Goal: Contribute content: Add original content to the website for others to see

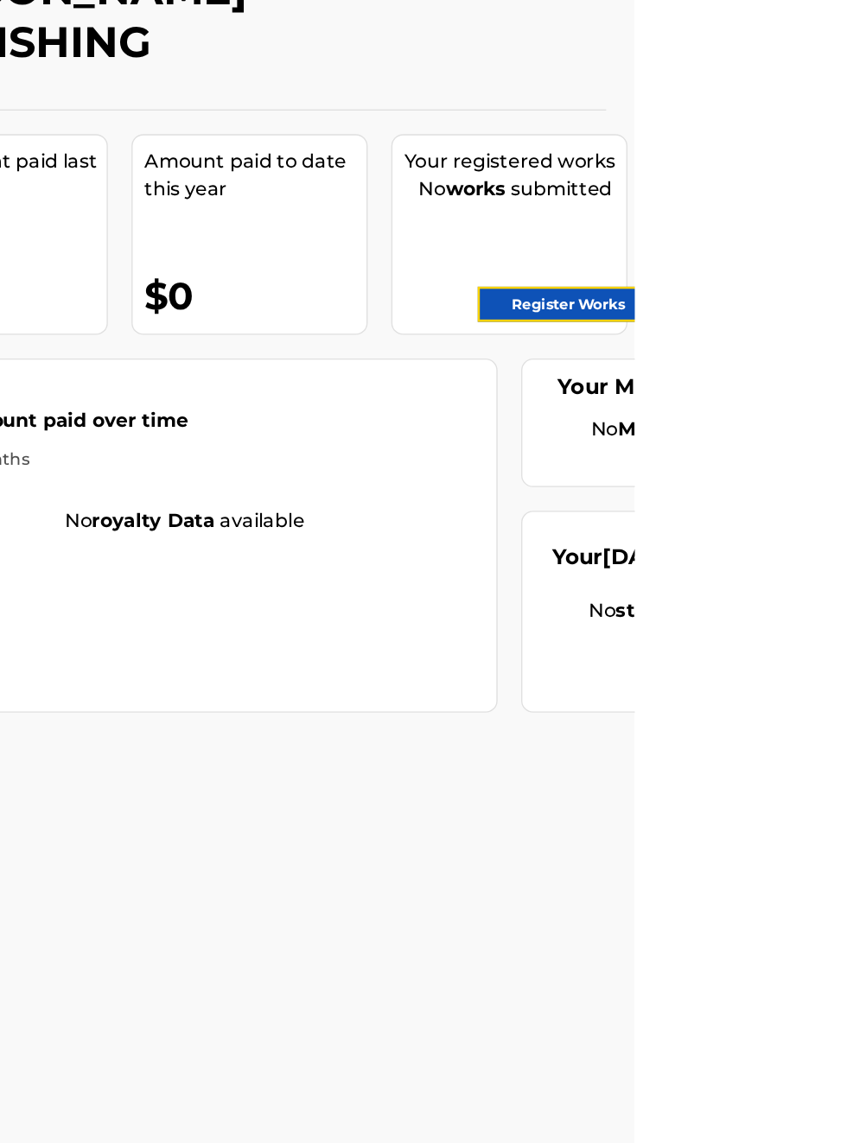
click at [812, 346] on link "Register Works" at bounding box center [798, 345] width 133 height 26
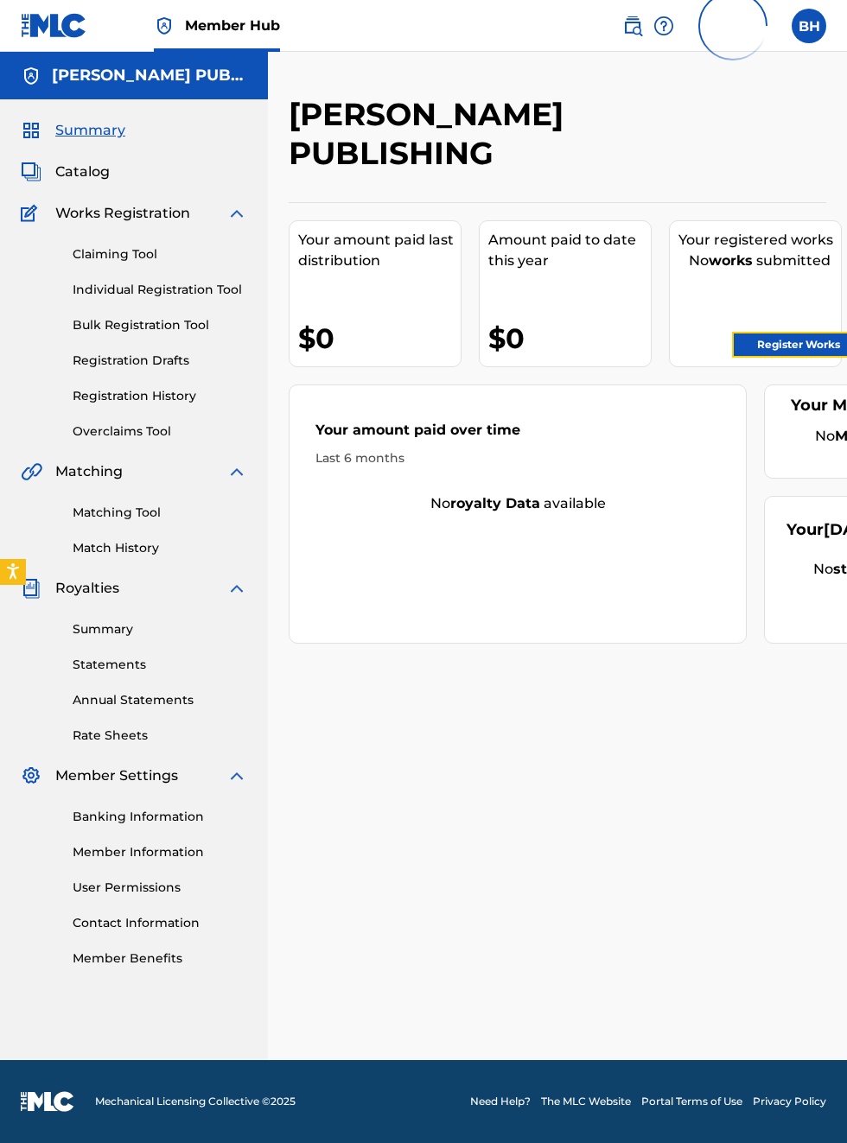
click at [818, 343] on link "Register Works" at bounding box center [798, 345] width 133 height 26
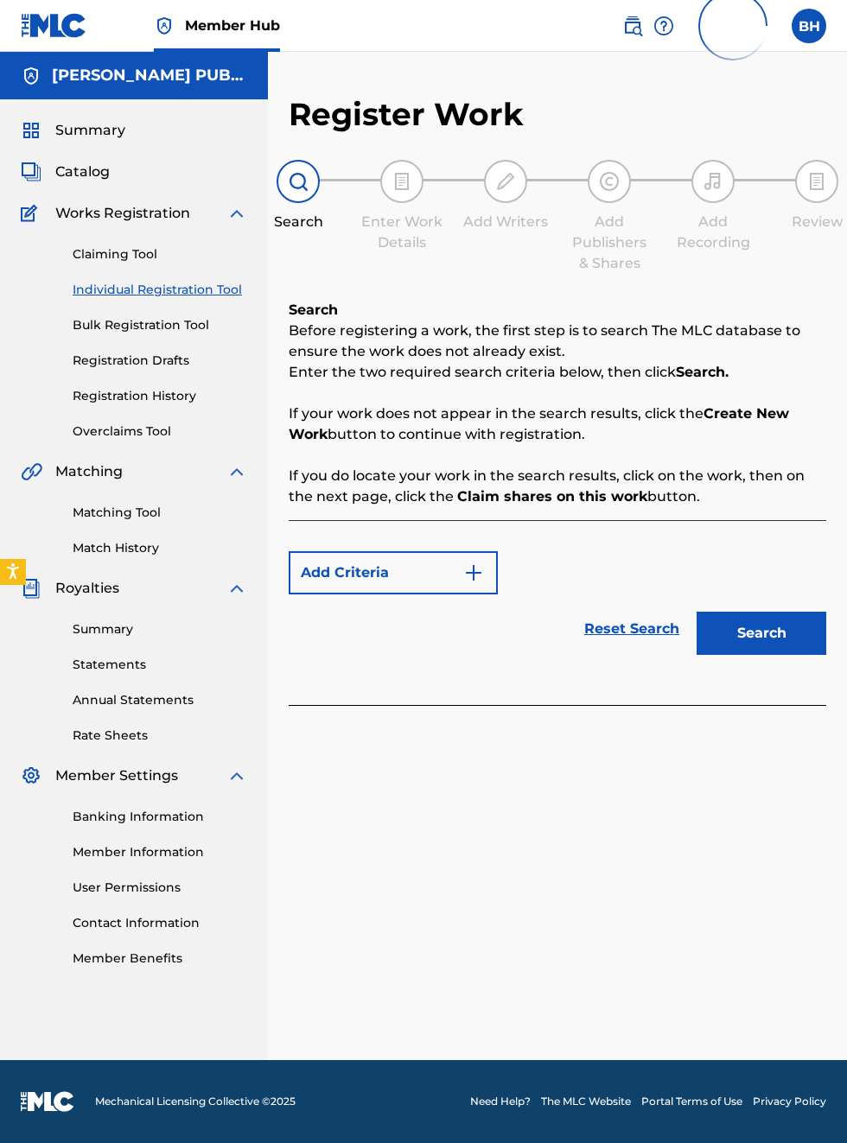
click at [814, 334] on p "Before registering a work, the first step is to search The MLC database to ensu…" at bounding box center [558, 341] width 538 height 41
click at [812, 348] on p "Before registering a work, the first step is to search The MLC database to ensu…" at bounding box center [558, 341] width 538 height 41
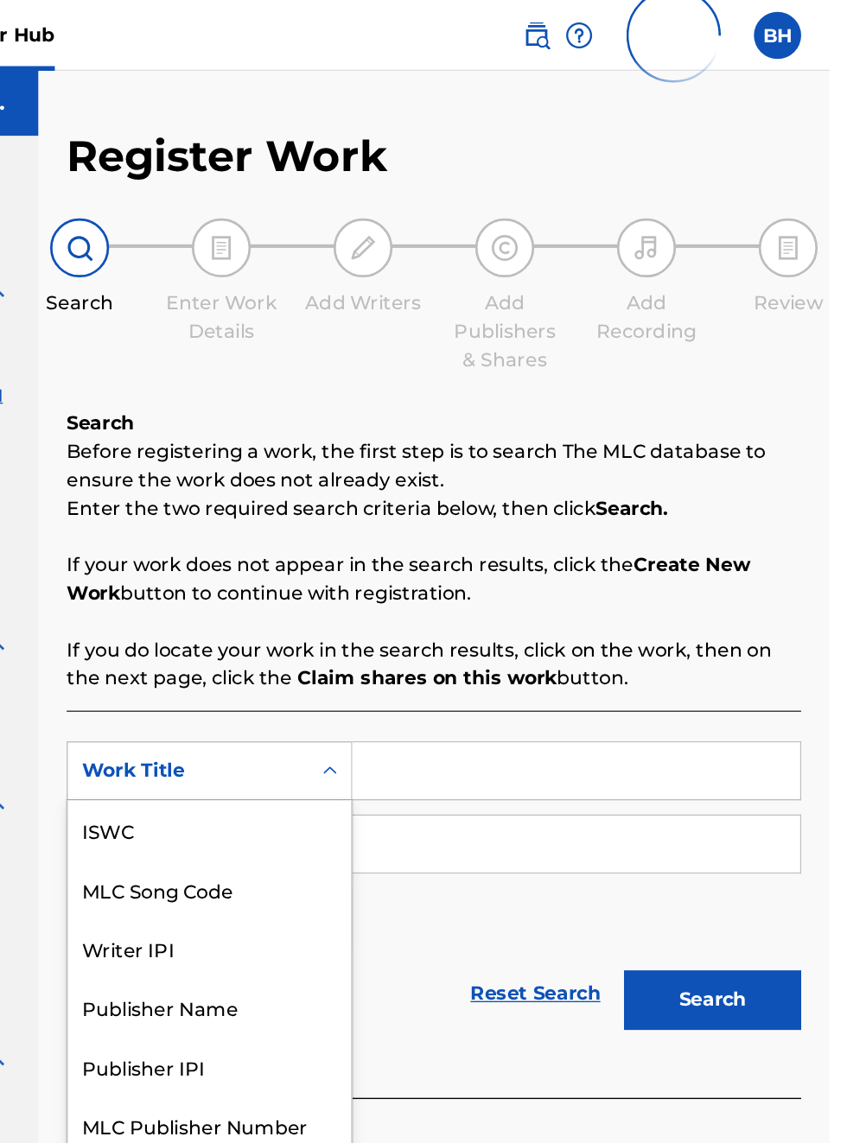
click at [147, 550] on link "Match History" at bounding box center [160, 548] width 175 height 18
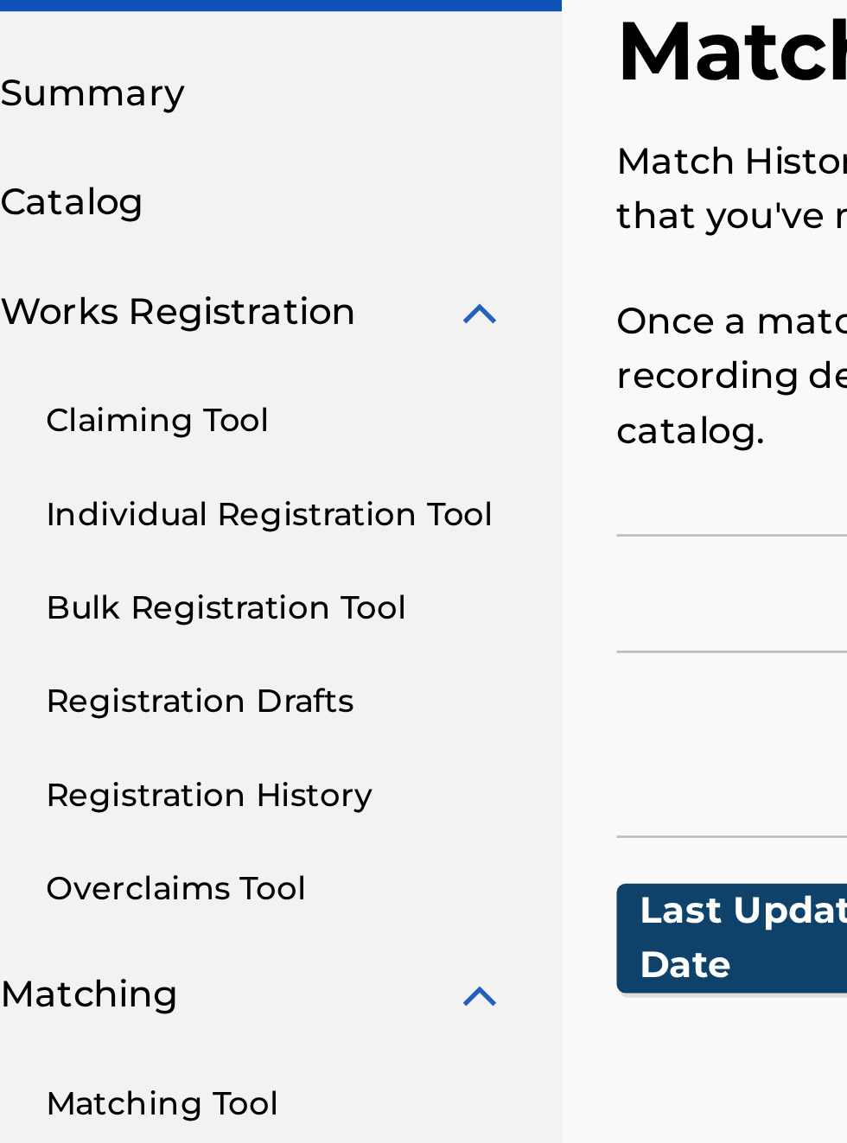
click at [118, 124] on span "Summary" at bounding box center [90, 130] width 70 height 21
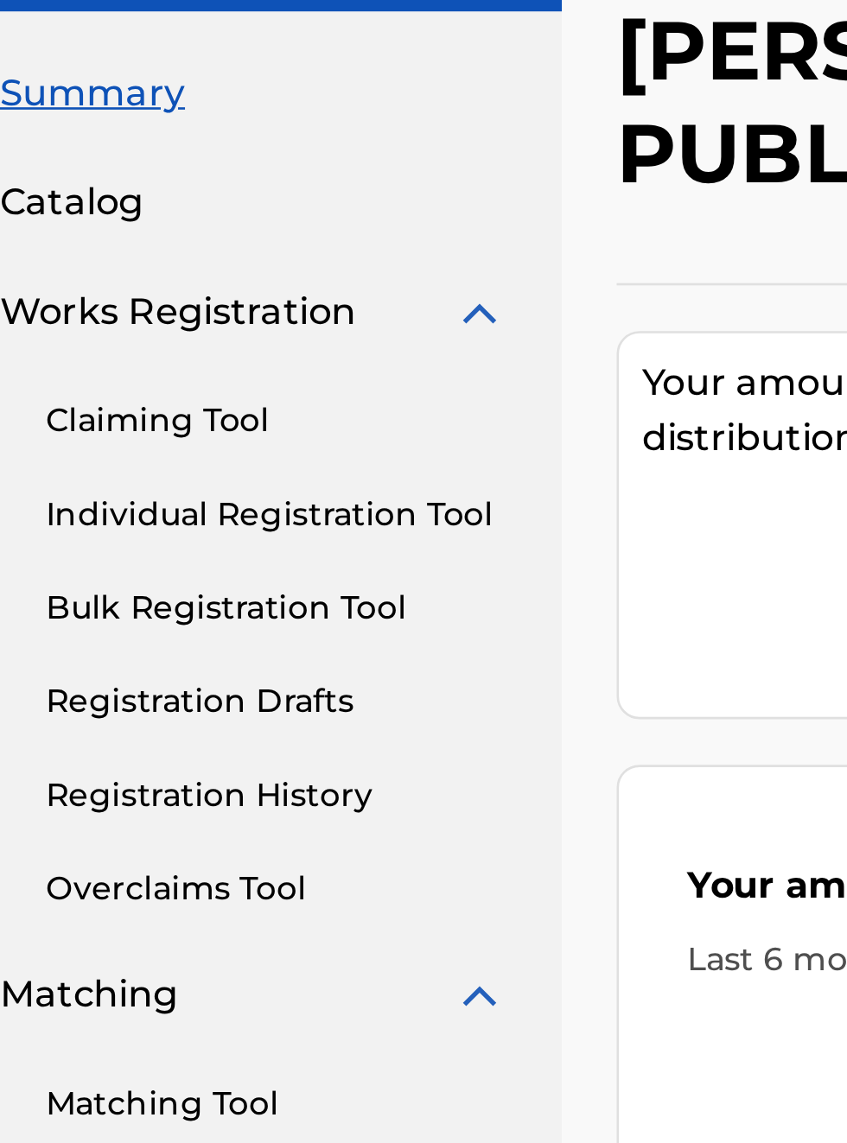
click at [104, 137] on span "Summary" at bounding box center [90, 130] width 70 height 21
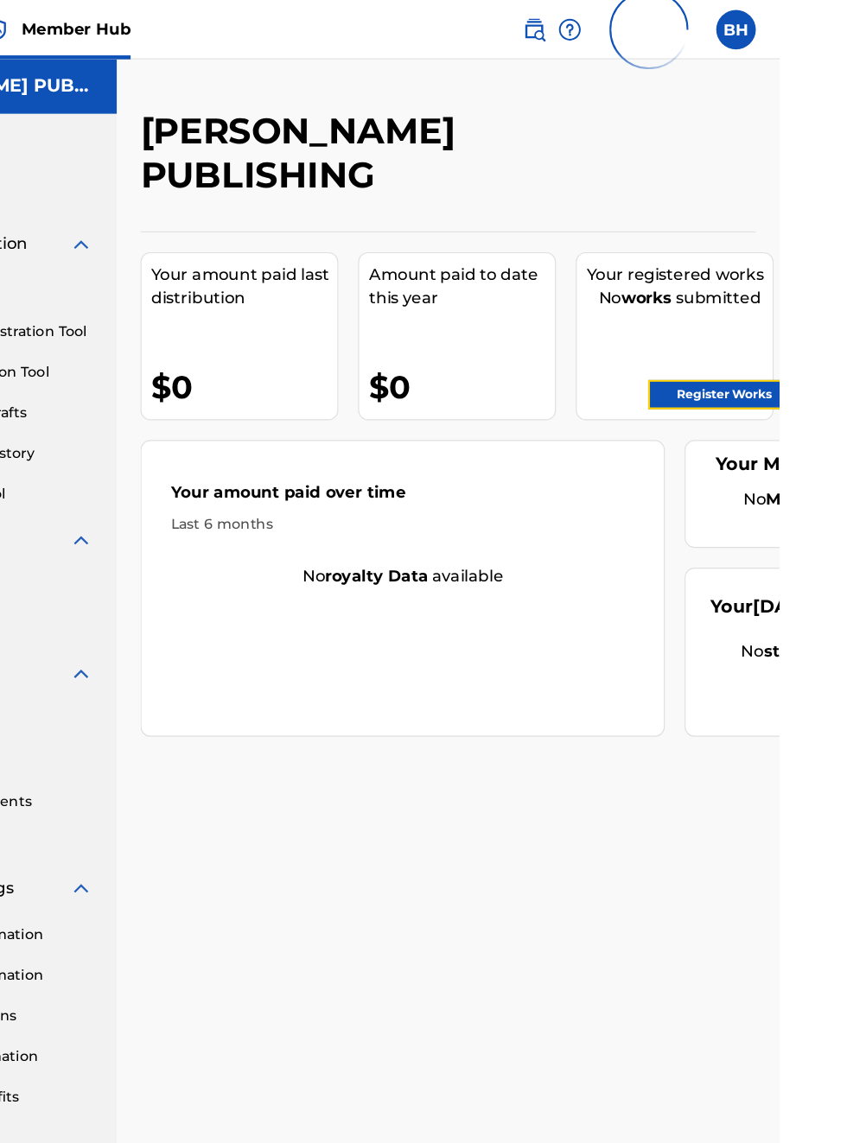
click at [803, 345] on link "Register Works" at bounding box center [798, 345] width 133 height 26
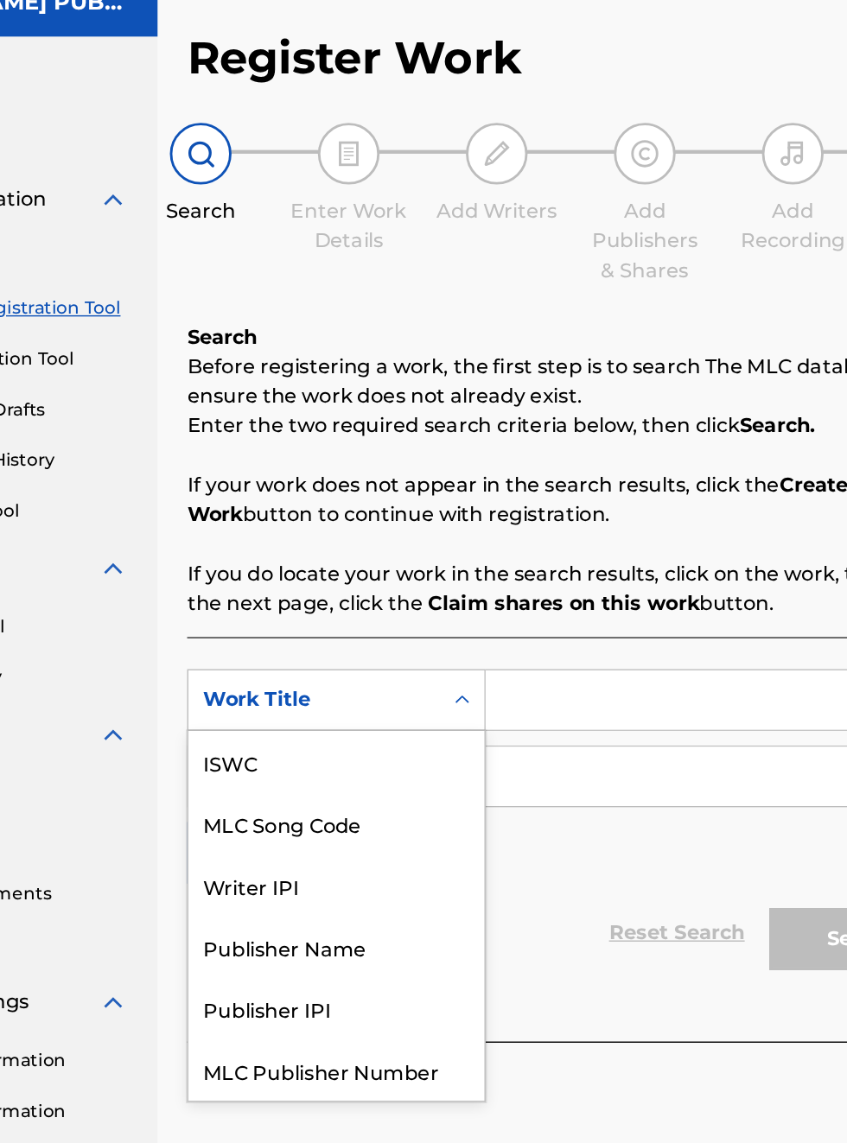
scroll to position [339, 273]
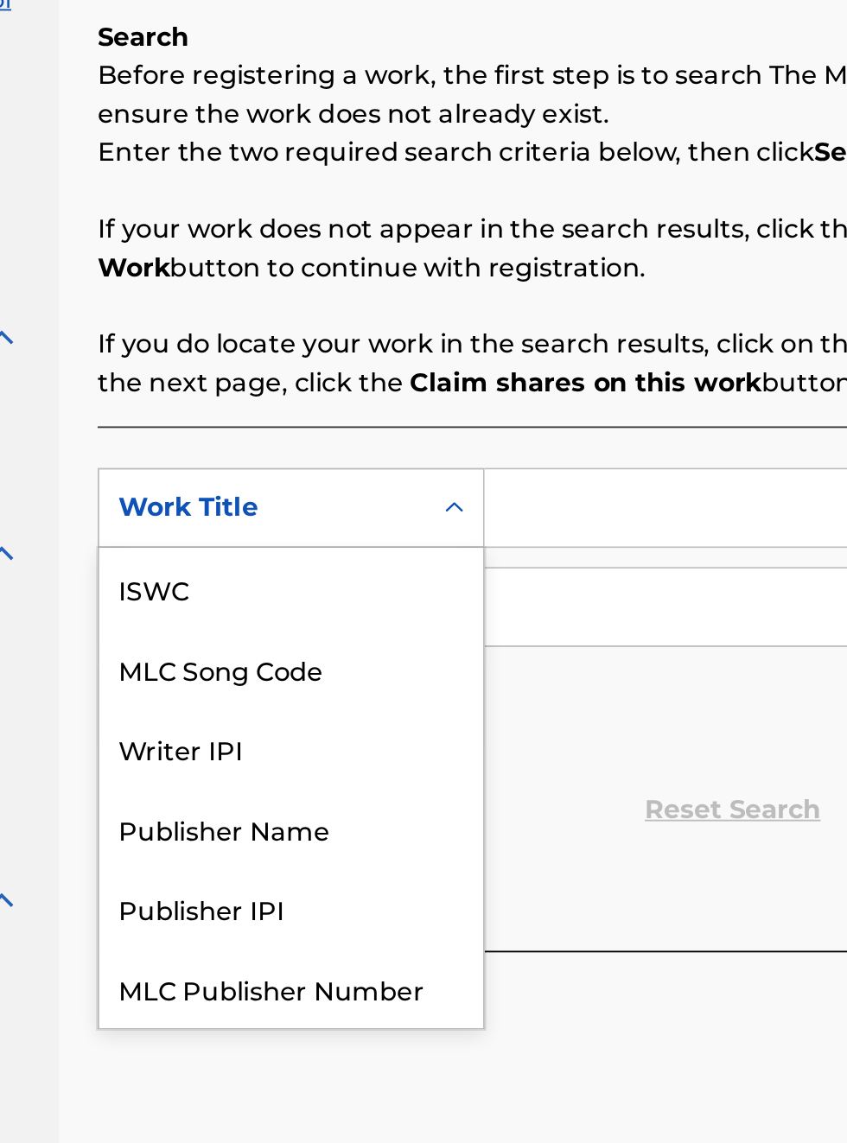
click at [366, 759] on div "Publisher IPI" at bounding box center [393, 780] width 207 height 43
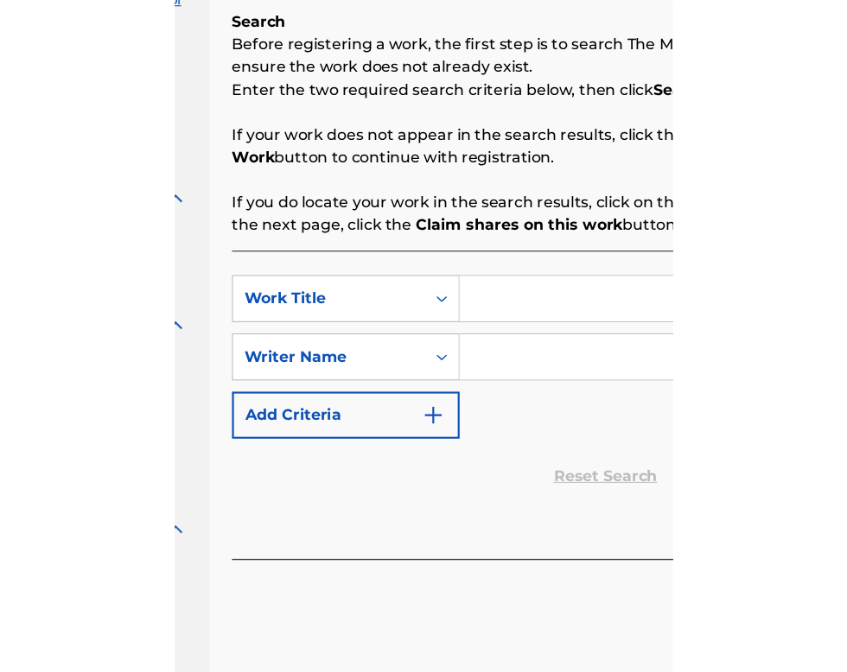
scroll to position [290, 235]
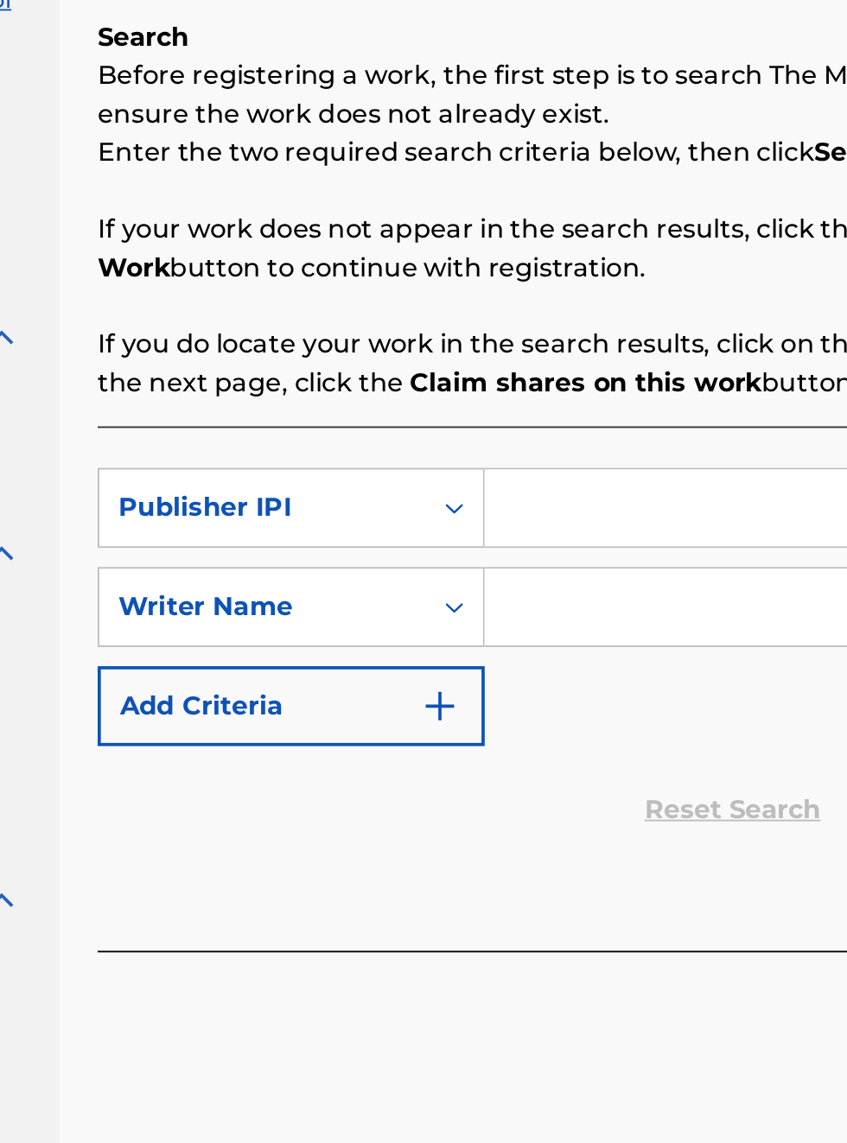
click at [558, 558] on input "Search Form" at bounding box center [662, 564] width 328 height 41
type input "00340604990"
click at [573, 612] on input "Search Form" at bounding box center [662, 617] width 328 height 41
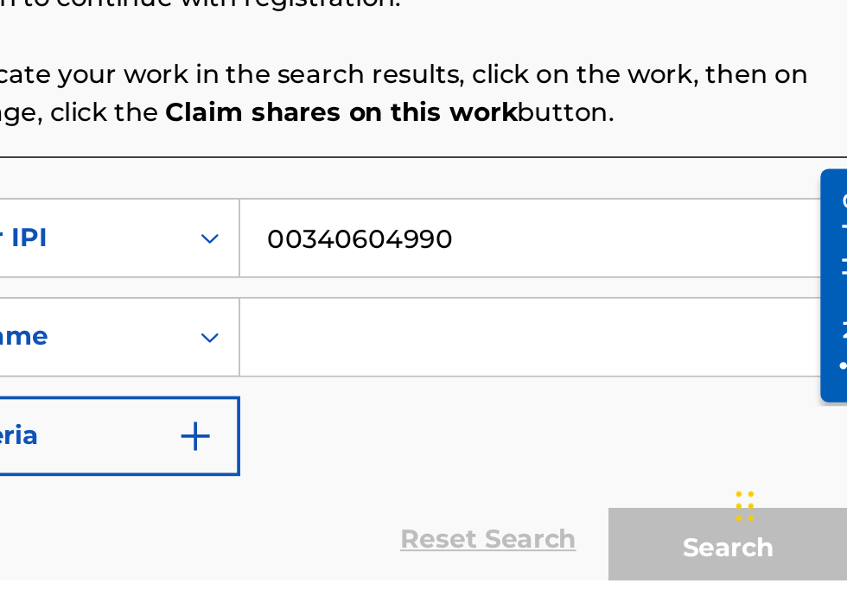
scroll to position [283, 368]
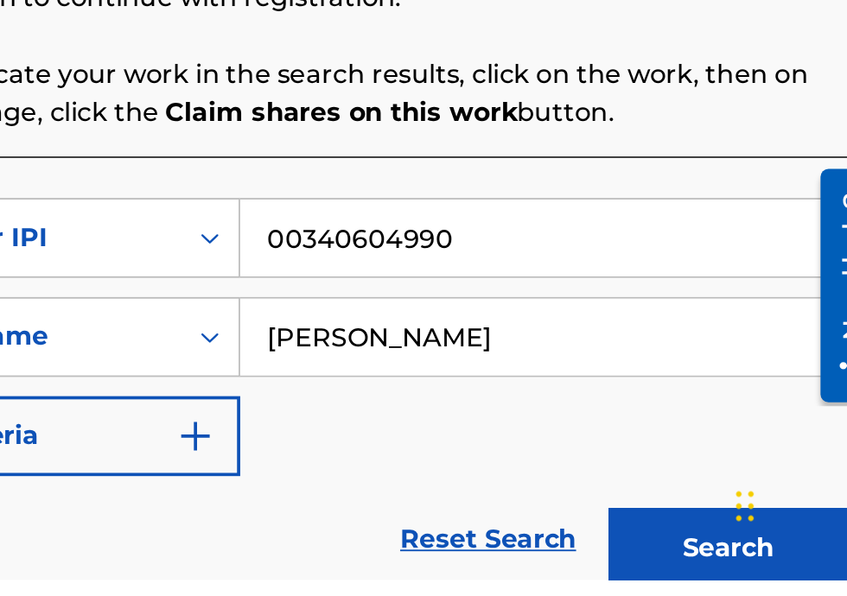
type input "Bobby Hamilton"
click at [754, 571] on button "Search" at bounding box center [762, 578] width 130 height 43
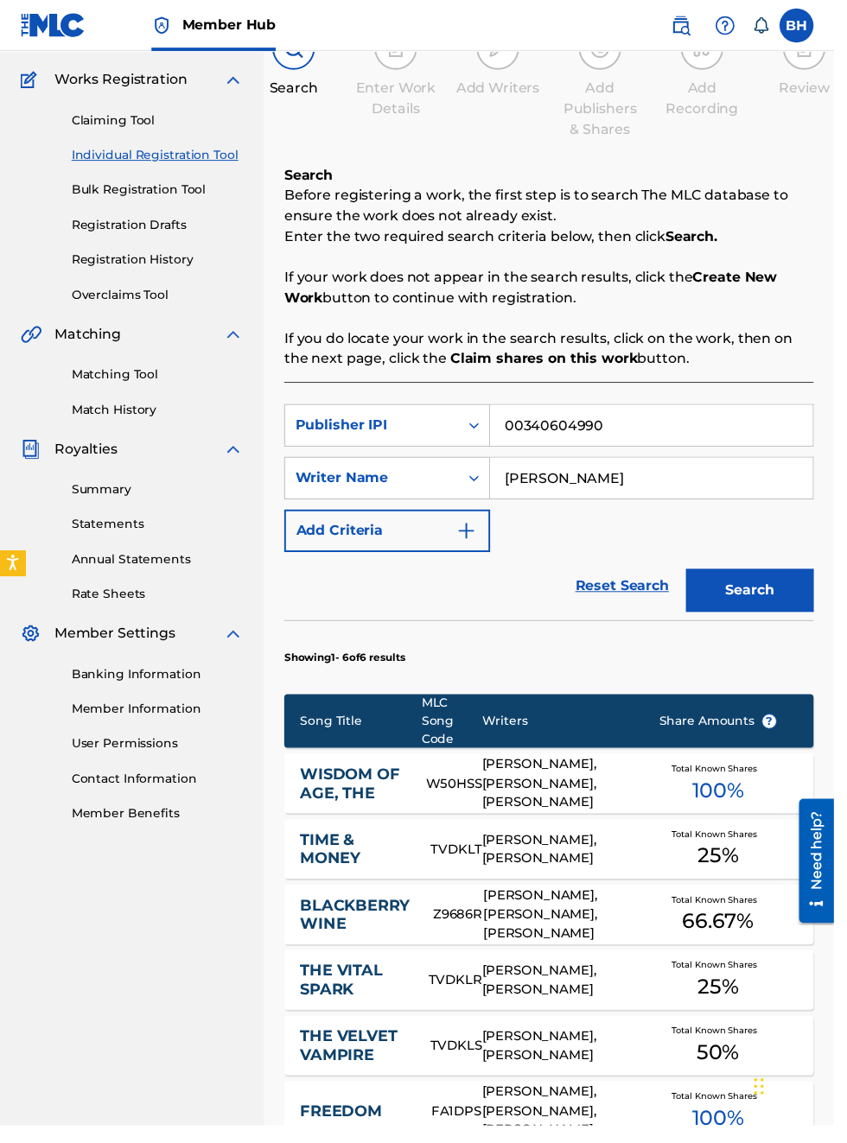
scroll to position [0, 0]
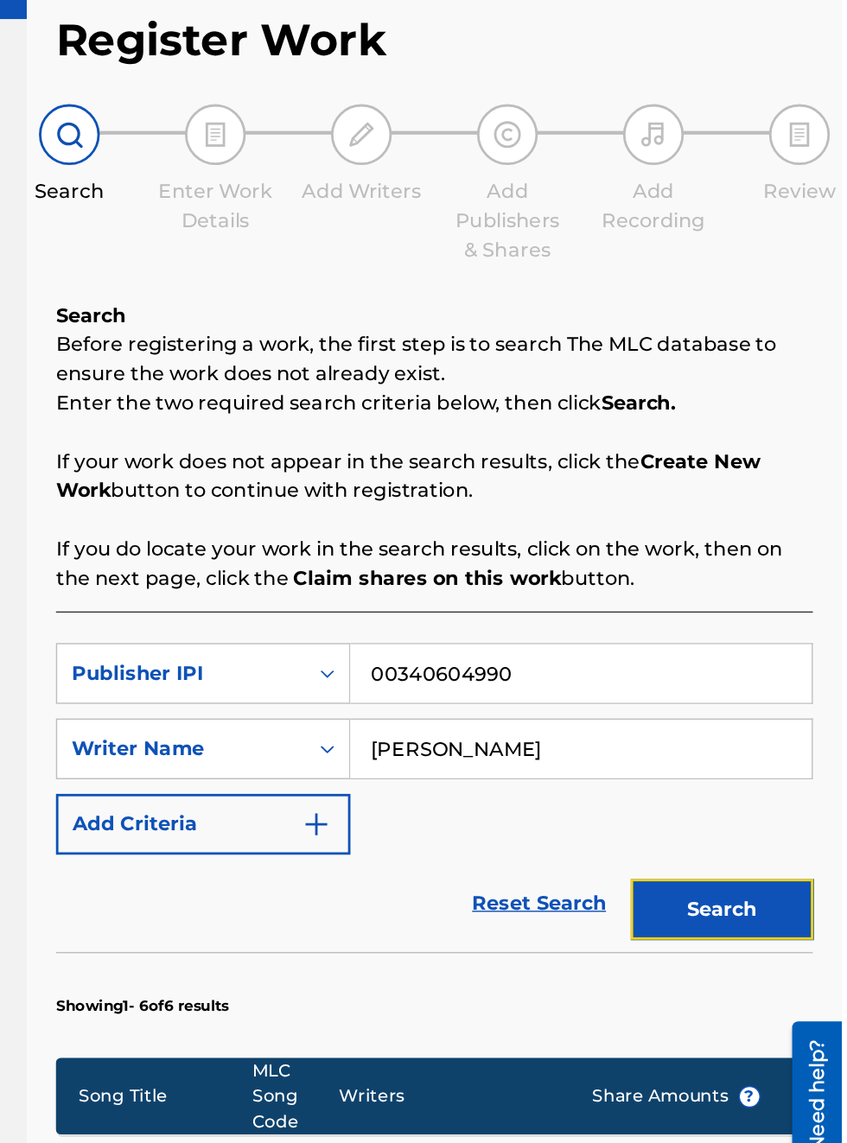
click at [782, 731] on button "Search" at bounding box center [762, 731] width 130 height 43
